Goal: Find specific page/section: Find specific page/section

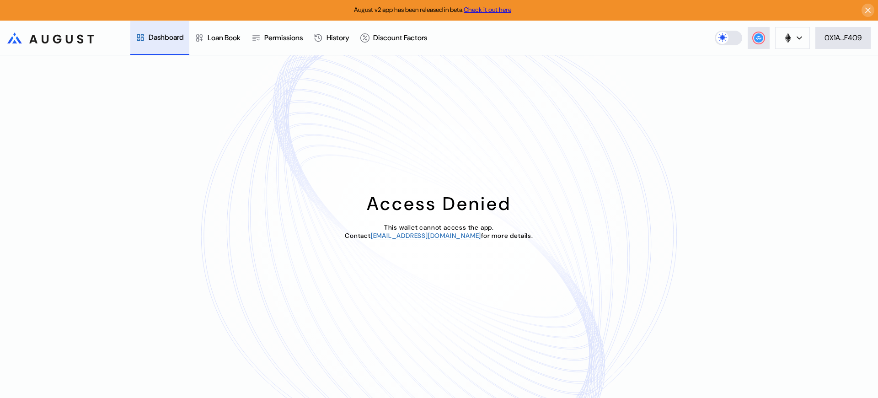
click at [228, 38] on div "Loan Book" at bounding box center [224, 38] width 33 height 10
click at [773, 77] on div "Access Denied This wallet cannot access the app. Contact operations@augustdigit…" at bounding box center [439, 226] width 878 height 343
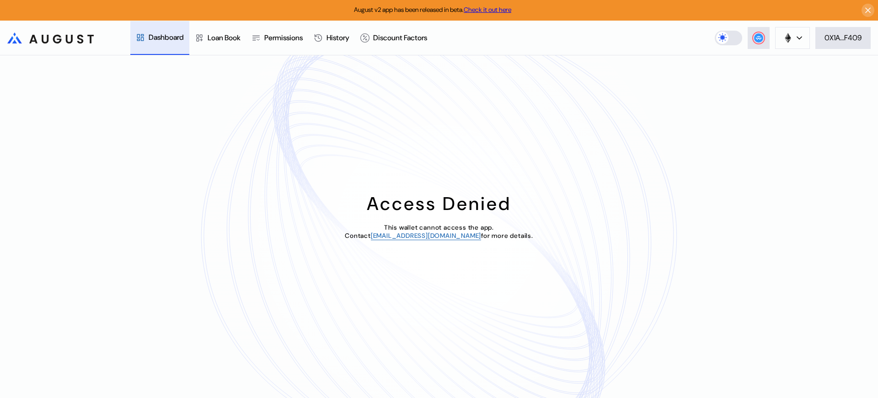
click at [773, 77] on div "Access Denied This wallet cannot access the app. Contact operations@augustdigit…" at bounding box center [439, 226] width 878 height 343
click at [228, 37] on div "Loan Book" at bounding box center [224, 37] width 33 height 10
click at [228, 38] on div "Loan Book" at bounding box center [224, 38] width 33 height 10
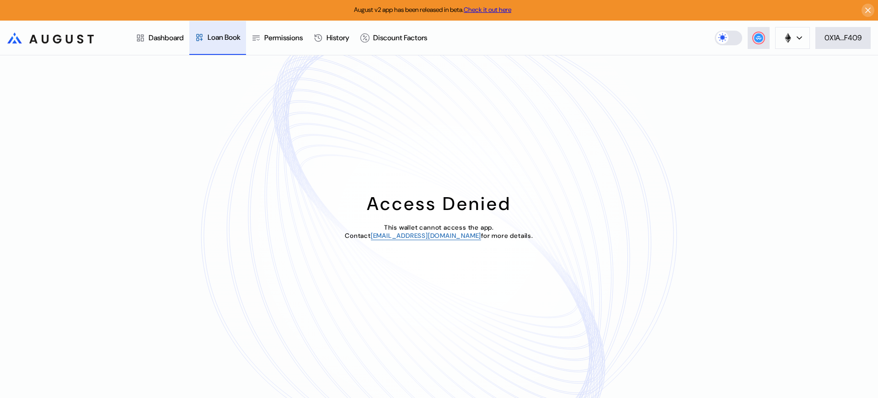
click at [228, 37] on div "Loan Book" at bounding box center [224, 37] width 33 height 10
click at [228, 38] on div "Loan Book" at bounding box center [224, 38] width 33 height 10
